Goal: Information Seeking & Learning: Compare options

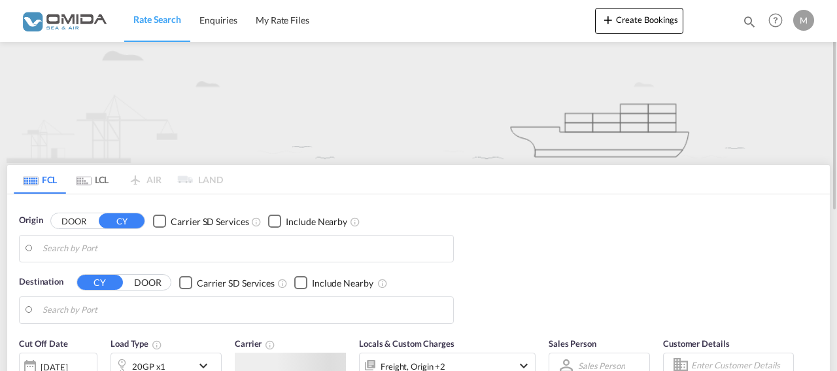
type input "Gdansk, PLGDN"
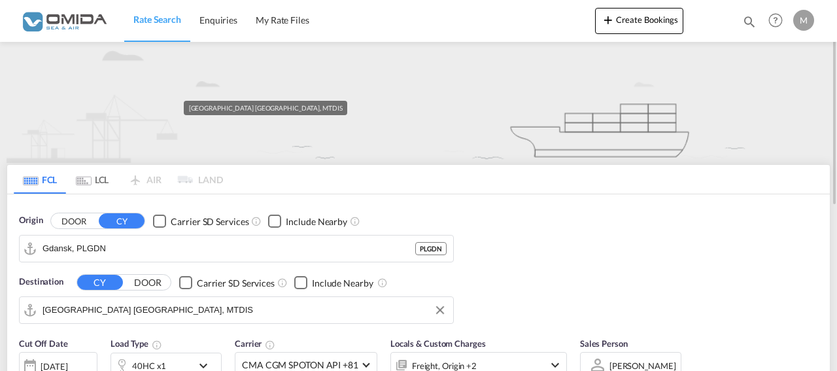
click at [179, 308] on input "[GEOGRAPHIC_DATA] [GEOGRAPHIC_DATA], MTDIS" at bounding box center [245, 310] width 404 height 20
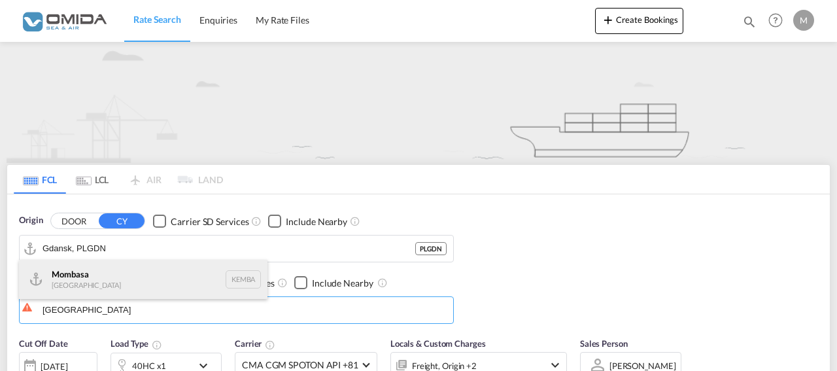
click at [139, 275] on div "Mombasa [GEOGRAPHIC_DATA] [GEOGRAPHIC_DATA]" at bounding box center [143, 279] width 249 height 39
type input "Mombasa, KEMBA"
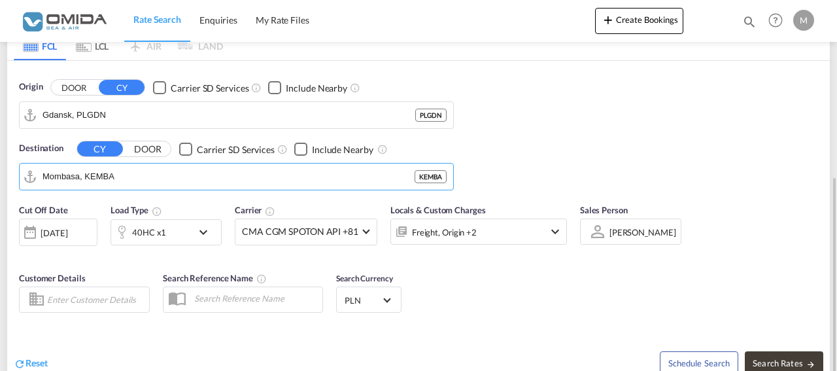
scroll to position [200, 0]
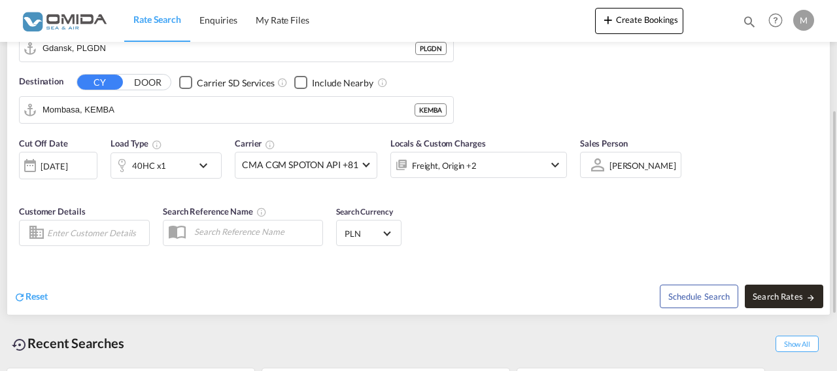
click at [791, 294] on span "Search Rates" at bounding box center [784, 296] width 63 height 10
type input "PLGDN to KEMBA / [DATE]"
